Goal: Transaction & Acquisition: Obtain resource

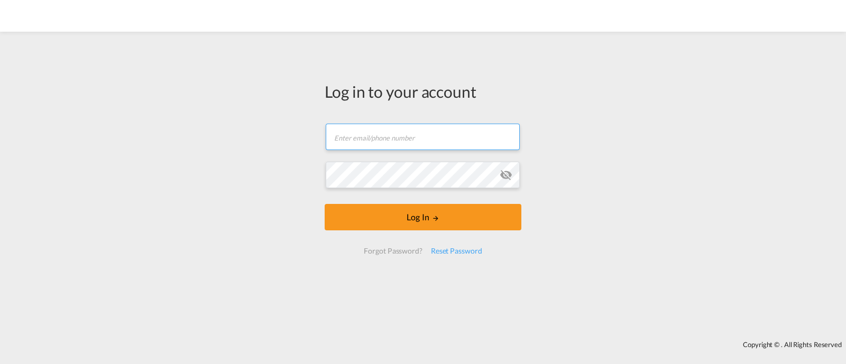
type input "[EMAIL_ADDRESS][DOMAIN_NAME]"
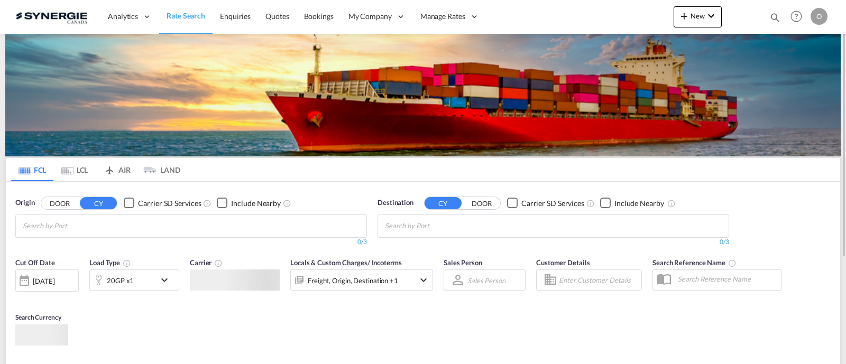
click at [773, 17] on md-icon "icon-magnify" at bounding box center [775, 18] width 12 height 12
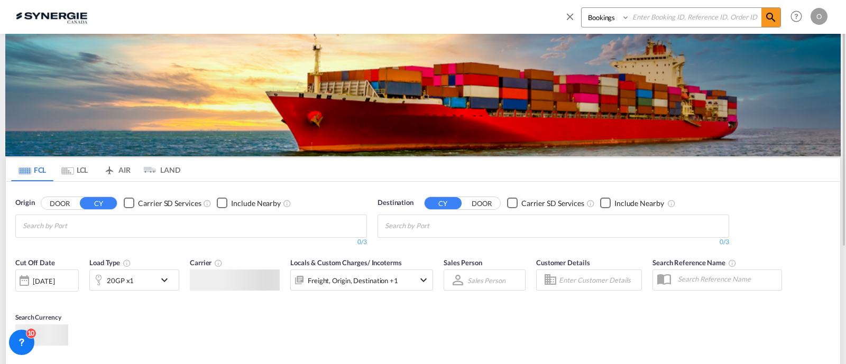
click at [597, 21] on select "Bookings Quotes Enquiries" at bounding box center [606, 17] width 50 height 19
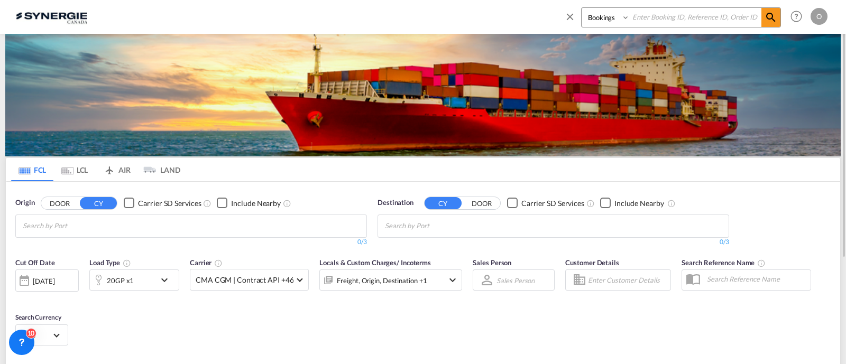
select select "Quotes"
click at [581, 8] on select "Bookings Quotes Enquiries" at bounding box center [606, 17] width 50 height 19
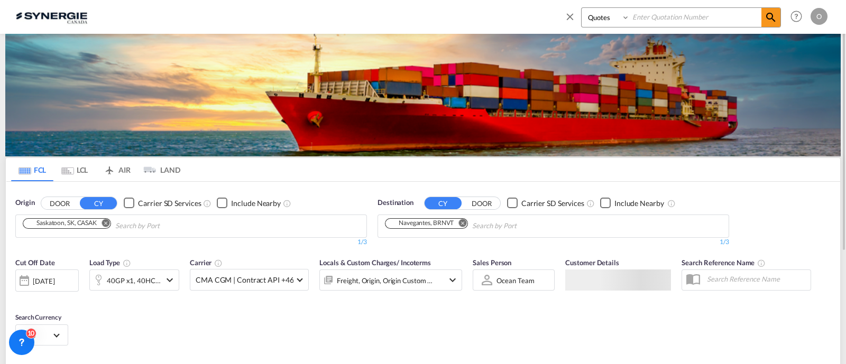
click at [645, 26] on div "Bookings Quotes Enquiries" at bounding box center [681, 17] width 200 height 20
click at [645, 21] on input at bounding box center [695, 17] width 132 height 18
paste input "SYC000014367"
type input "SYC000014367"
click at [769, 18] on md-icon "icon-magnify" at bounding box center [770, 17] width 13 height 13
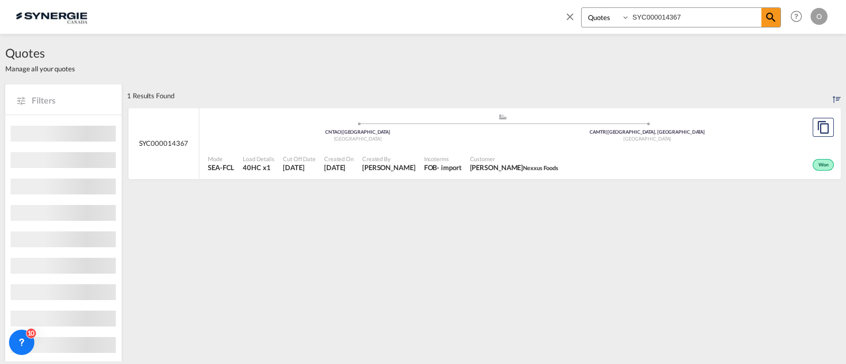
click at [437, 164] on div "- import" at bounding box center [449, 168] width 24 height 10
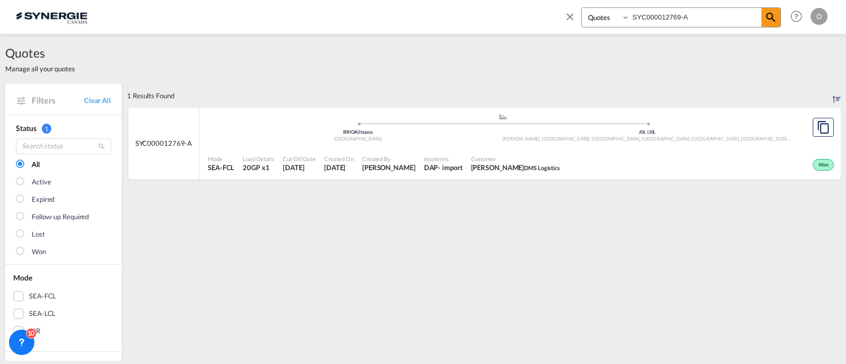
select select "Quotes"
click at [697, 21] on input "SYC000012769-A" at bounding box center [695, 17] width 132 height 18
paste input "SYC000014367"
click at [706, 18] on input "SYC000012769-SYC000014367" at bounding box center [695, 17] width 132 height 18
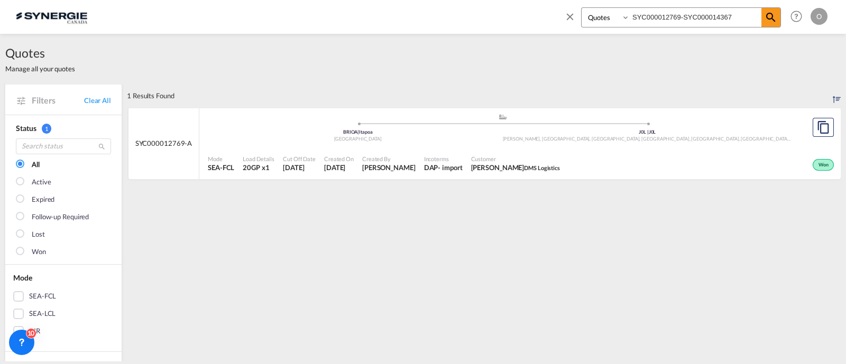
click at [706, 18] on input "SYC000012769-SYC000014367" at bounding box center [695, 17] width 132 height 18
paste input
type input "SYC000014367"
click at [779, 9] on span at bounding box center [770, 17] width 19 height 19
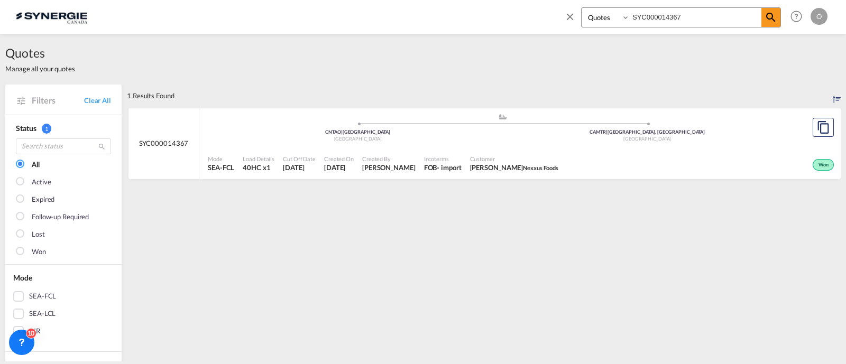
click at [391, 174] on div "Created By [PERSON_NAME]" at bounding box center [389, 164] width 62 height 26
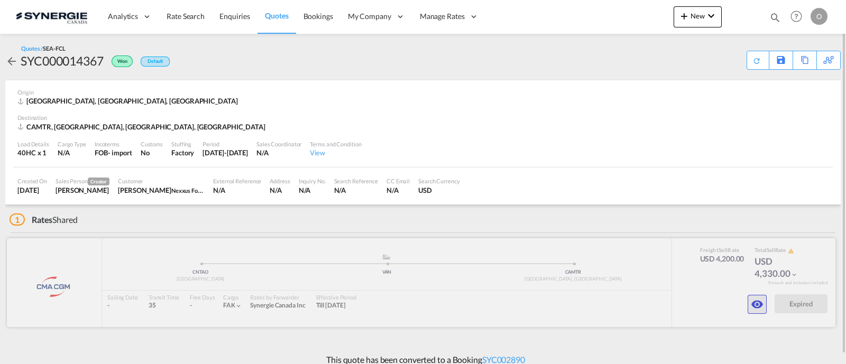
click at [758, 303] on md-icon "icon-eye" at bounding box center [756, 304] width 13 height 13
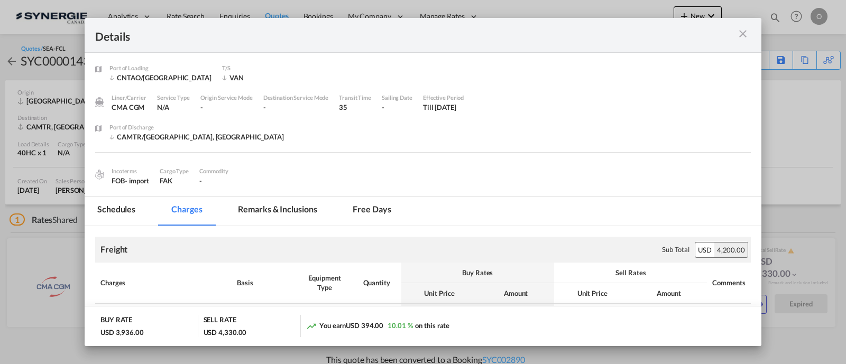
click at [281, 206] on md-tab-item "Remarks & Inclusions" at bounding box center [277, 211] width 104 height 29
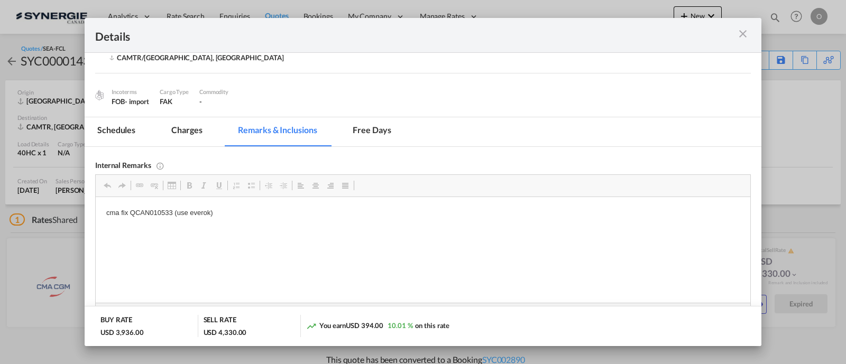
scroll to position [101, 0]
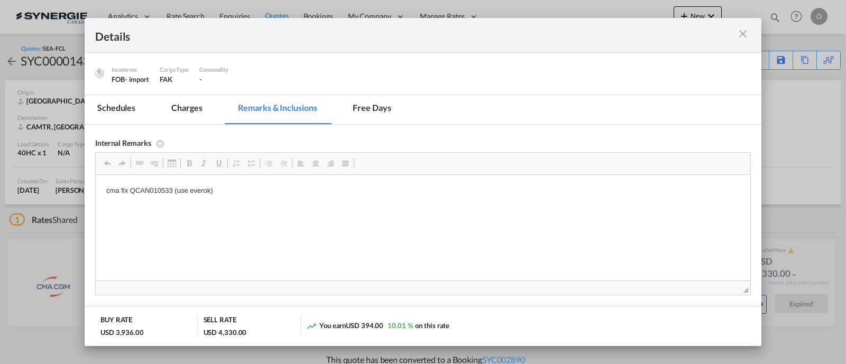
click at [738, 34] on md-icon "icon-close m-3 fg-AAA8AD cursor" at bounding box center [742, 33] width 13 height 13
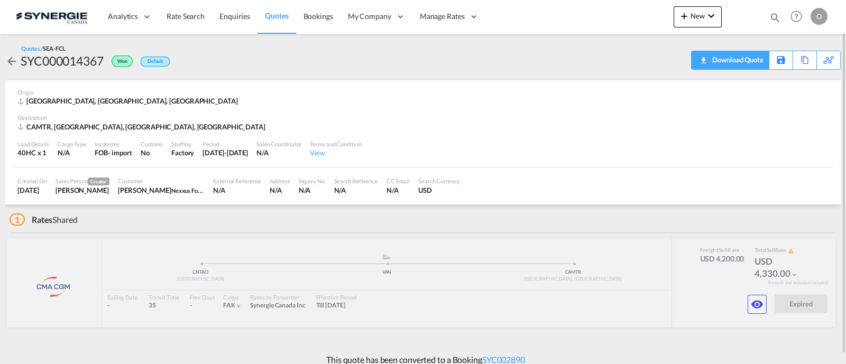
click at [749, 64] on div "Download Quote" at bounding box center [736, 59] width 54 height 17
